Goal: Task Accomplishment & Management: Manage account settings

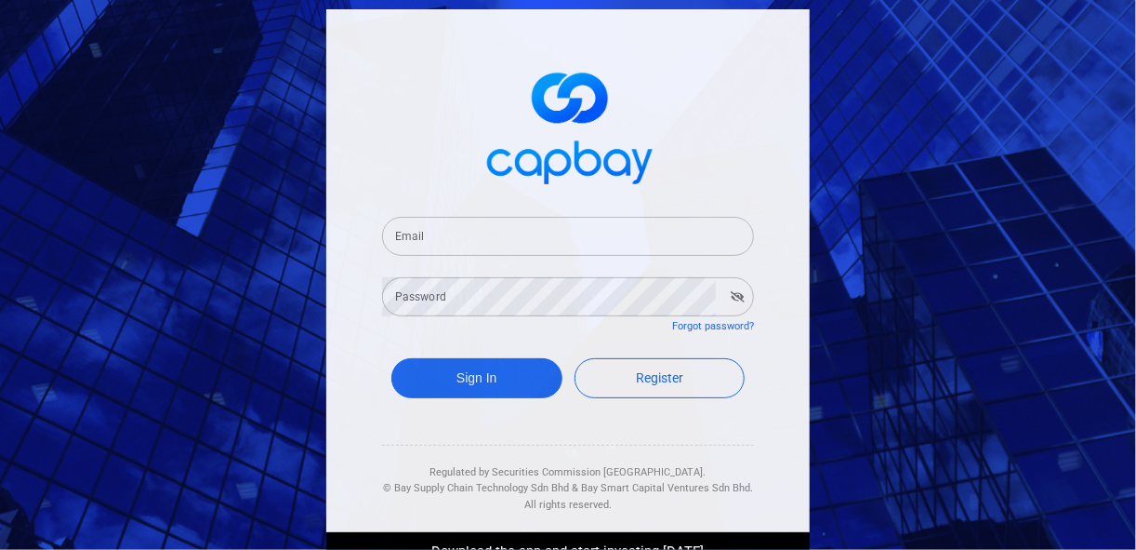
click at [472, 242] on input "Email" at bounding box center [568, 236] width 372 height 39
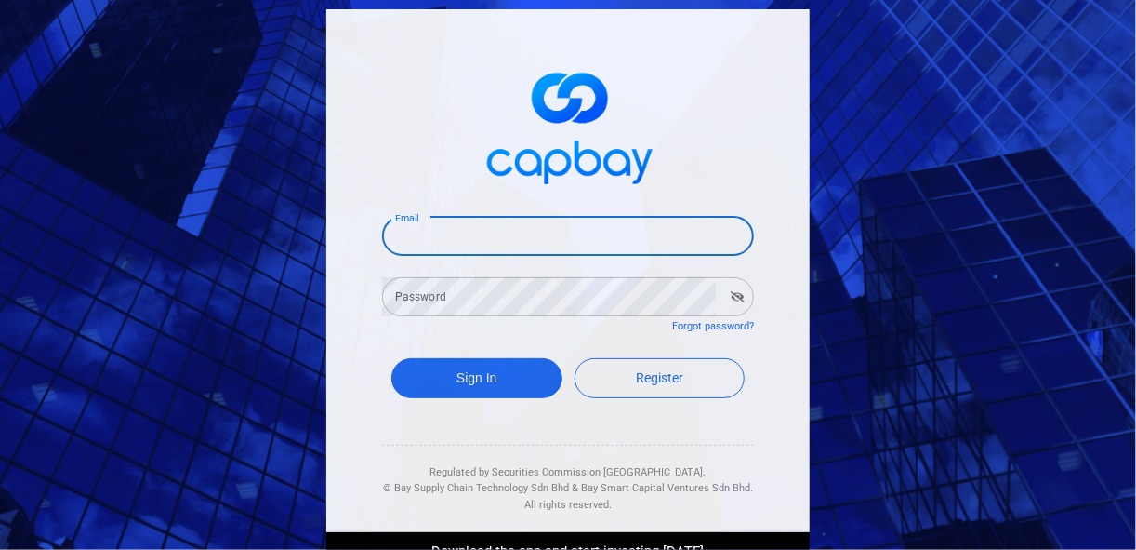
type input "[EMAIL_ADDRESS][DOMAIN_NAME]"
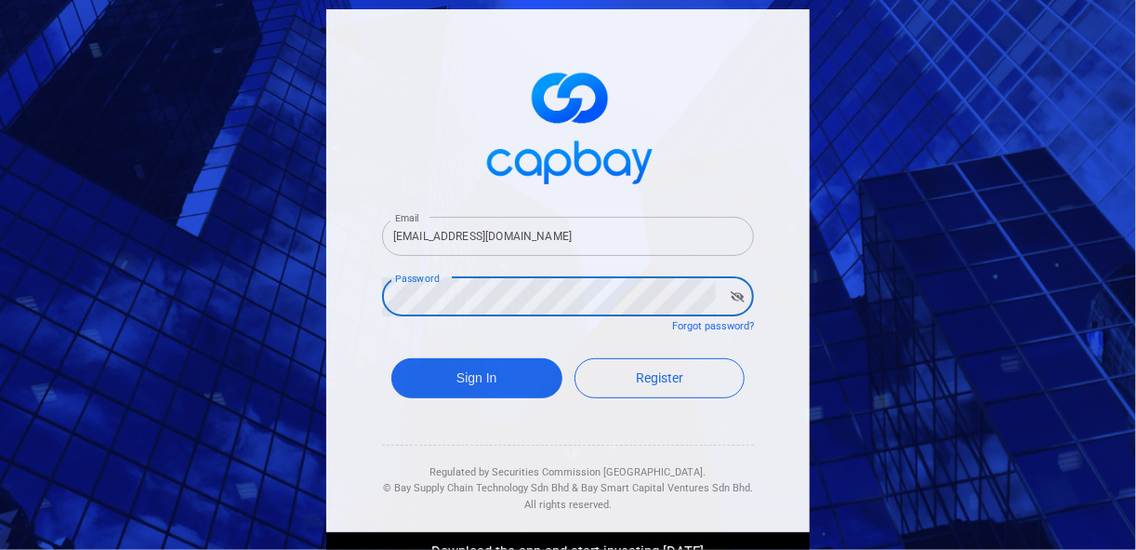
click at [391, 358] on button "Sign In" at bounding box center [476, 378] width 171 height 40
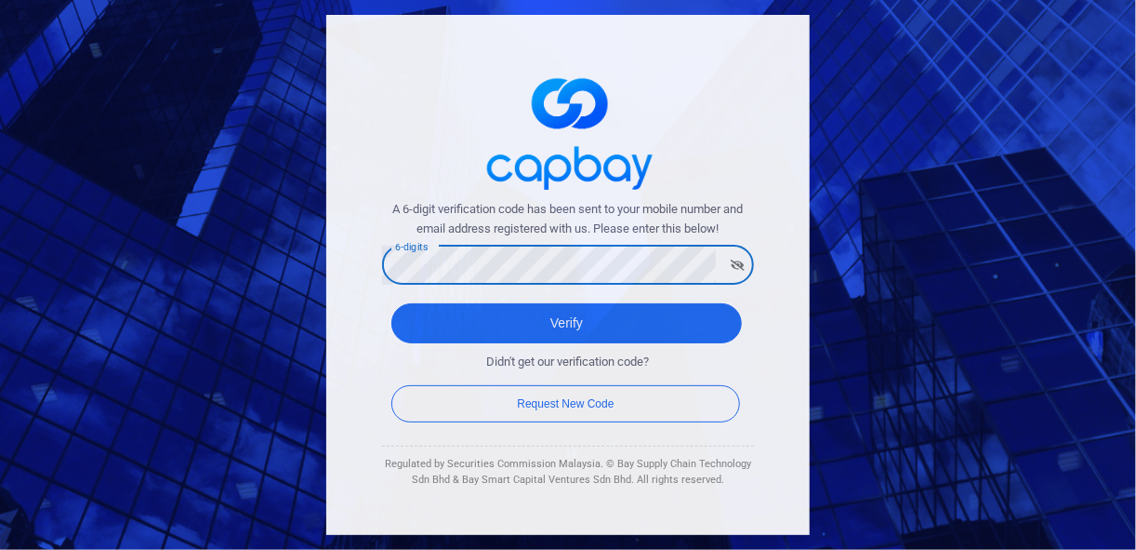
click at [391, 303] on button "Verify" at bounding box center [566, 323] width 351 height 40
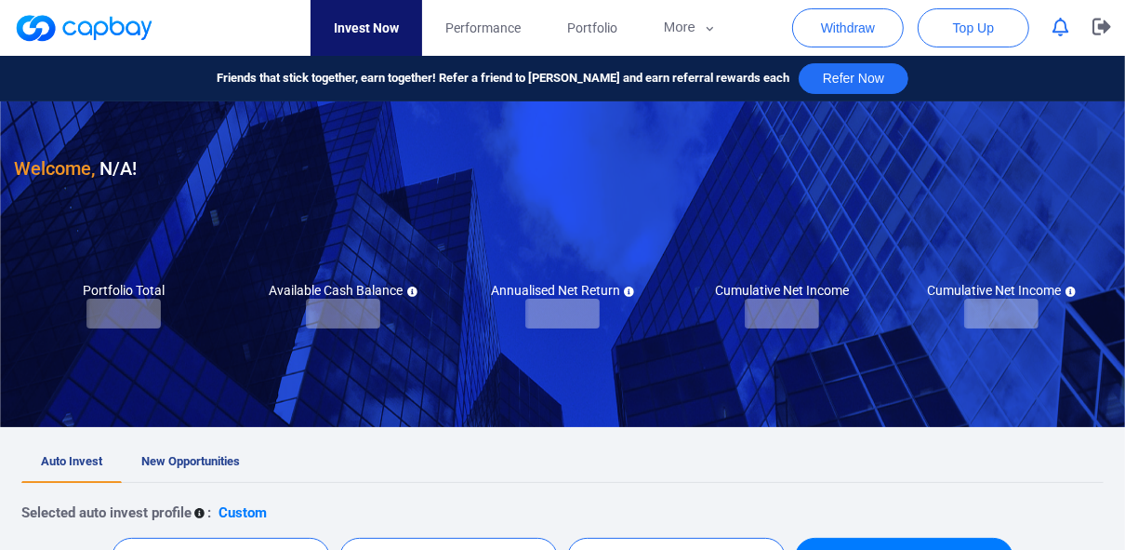
checkbox input "true"
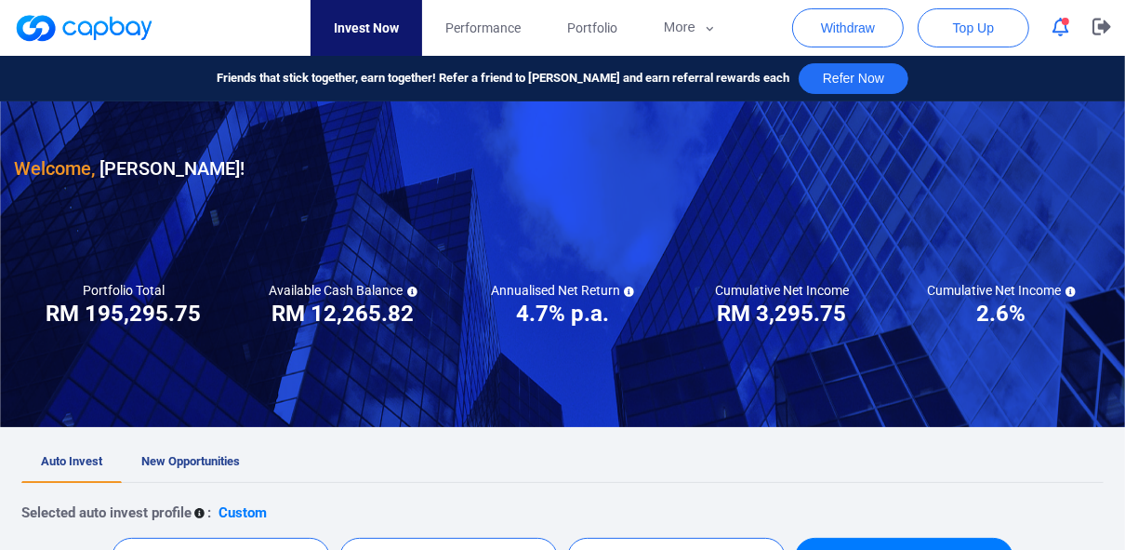
click at [1060, 30] on icon "button" at bounding box center [1061, 28] width 17 height 20
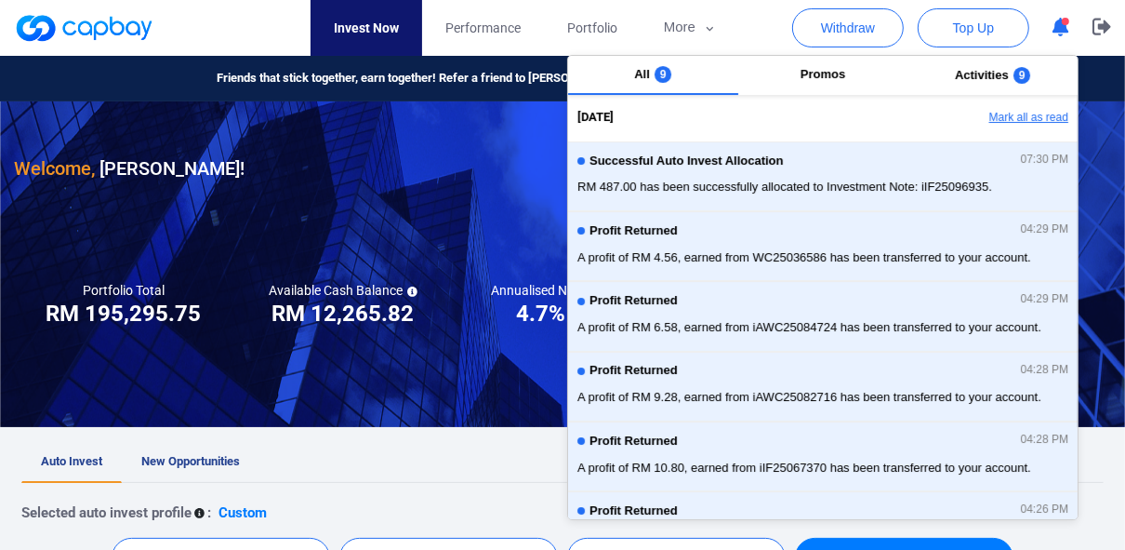
click at [1005, 113] on button "Mark all as read" at bounding box center [978, 118] width 200 height 32
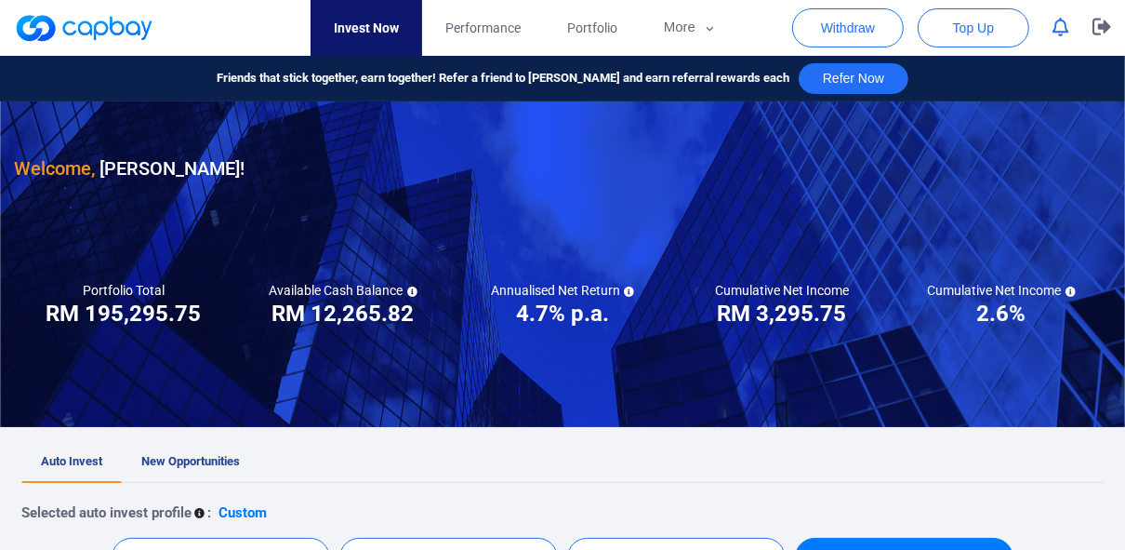
click at [232, 35] on nav "Invest Now Performance Portfolio More Transaction My Statements My Profile FAQs…" at bounding box center [525, 28] width 1097 height 56
click at [315, 460] on ul "Auto Invest New Opportunities" at bounding box center [562, 462] width 1082 height 41
click at [1106, 29] on icon "button" at bounding box center [1102, 27] width 19 height 17
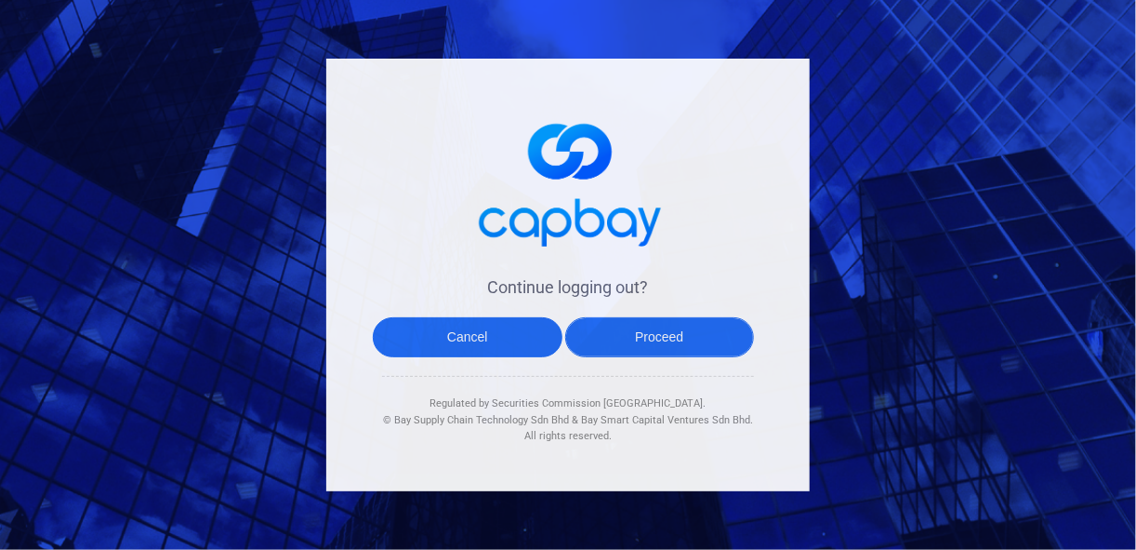
click at [702, 341] on button "Proceed" at bounding box center [660, 337] width 190 height 40
